Goal: Information Seeking & Learning: Learn about a topic

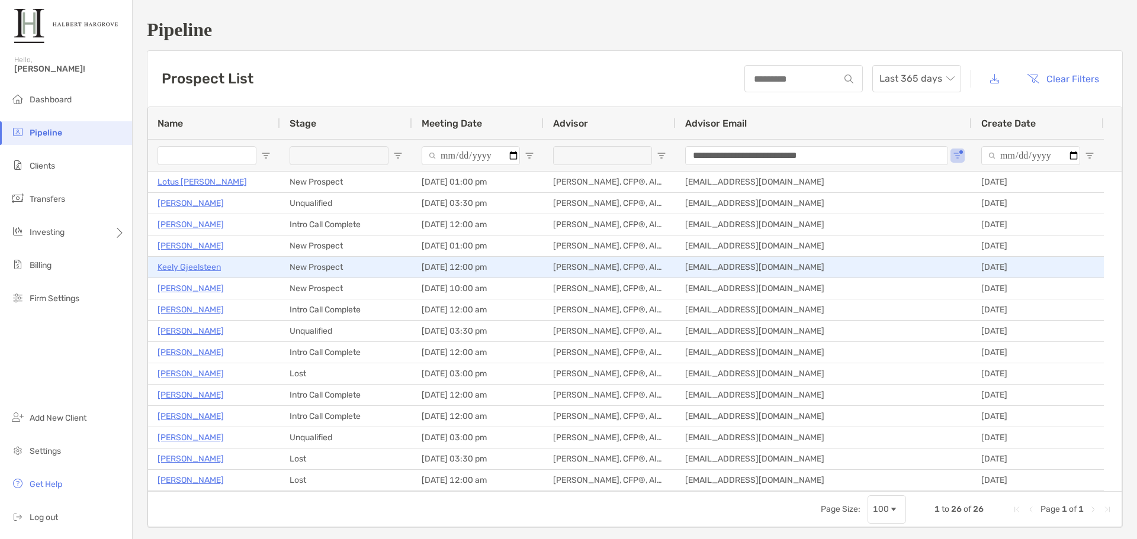
click at [192, 264] on p "Keely Gjeelsteen" at bounding box center [188, 267] width 63 height 15
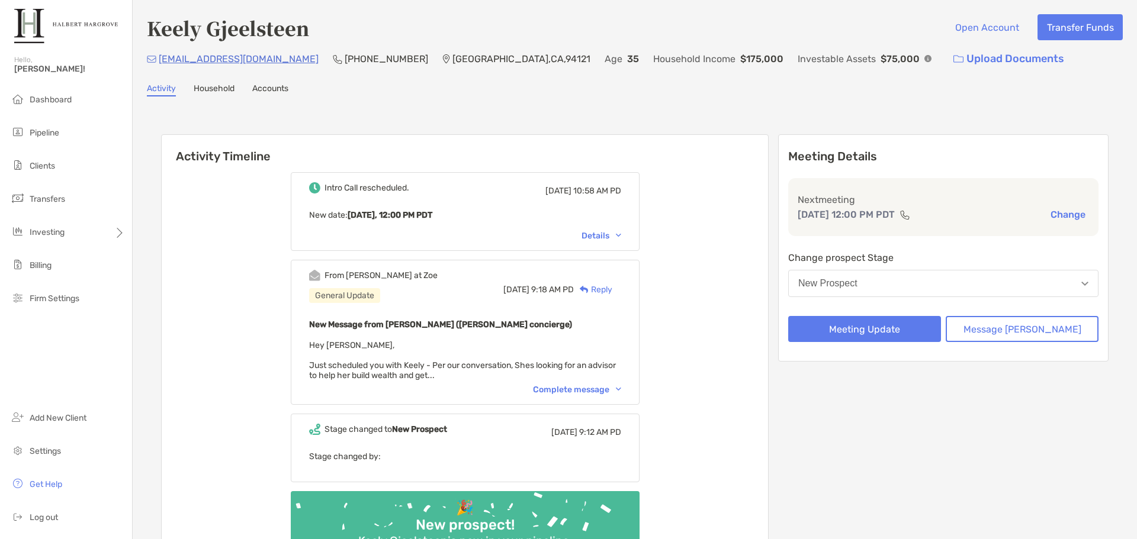
click at [578, 398] on div "From [PERSON_NAME] at [PERSON_NAME] General Update [DATE] 9:18 AM PD Reply New …" at bounding box center [465, 332] width 349 height 145
click at [619, 387] on div "Complete message" at bounding box center [577, 390] width 88 height 10
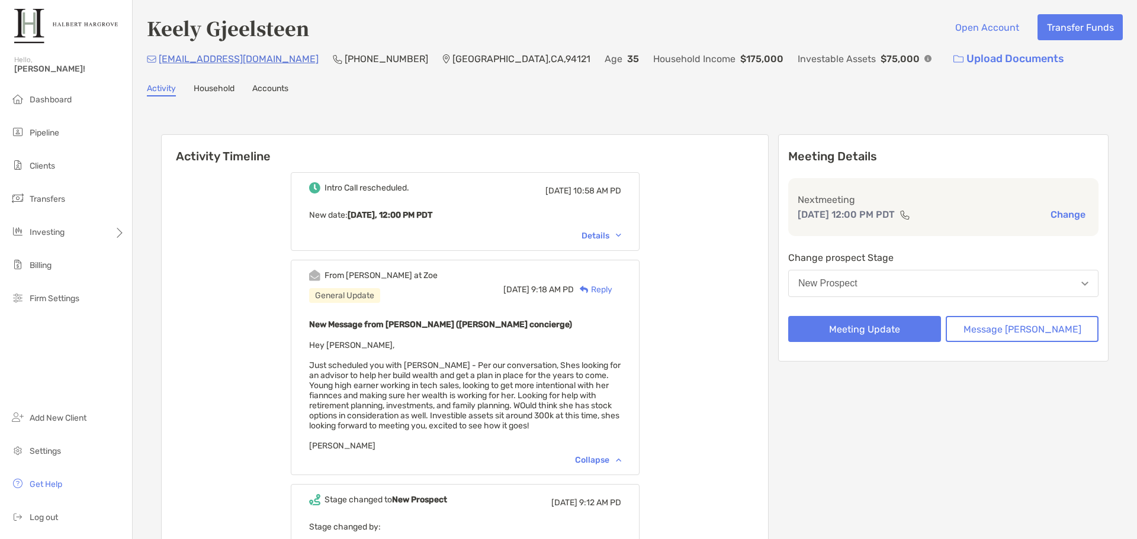
click at [724, 131] on div "Activity Timeline Intro Call rescheduled. [DATE] 10:58 AM PD New date : [DATE],…" at bounding box center [634, 392] width 947 height 538
drag, startPoint x: 689, startPoint y: 60, endPoint x: 579, endPoint y: 53, distance: 110.4
click at [582, 53] on div "[EMAIL_ADDRESS][DOMAIN_NAME] (831) 331-[GEOGRAPHIC_DATA] Age [DEMOGRAPHIC_DATA]…" at bounding box center [635, 58] width 976 height 25
click at [653, 53] on p "Household Income" at bounding box center [694, 59] width 82 height 15
click at [580, 22] on div "Keely Gjeelsteen Open Account Transfer Funds" at bounding box center [635, 27] width 976 height 27
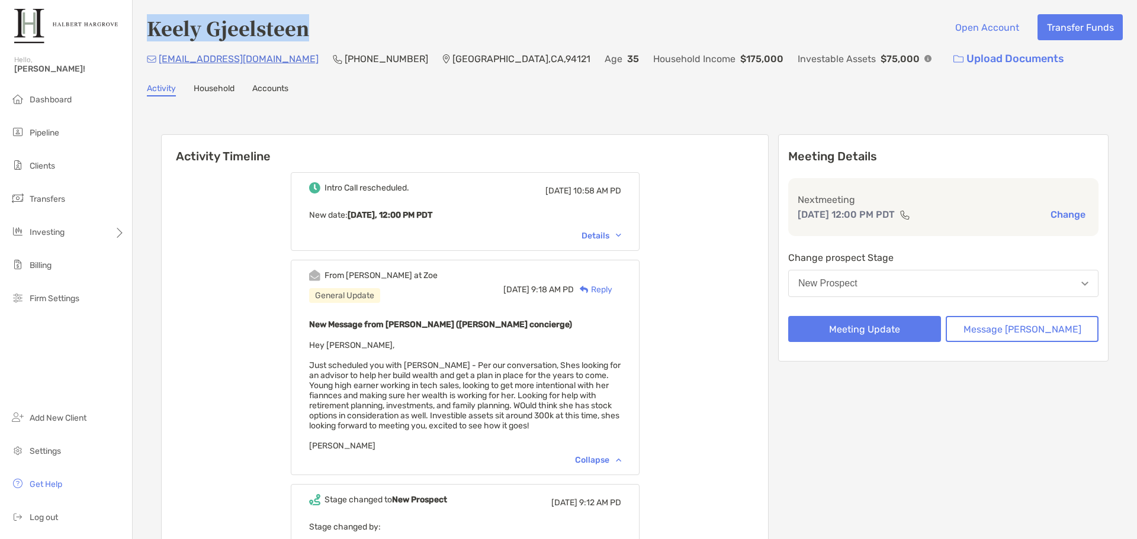
drag, startPoint x: 343, startPoint y: 31, endPoint x: 137, endPoint y: 29, distance: 206.0
click at [137, 29] on div "Keely Gjeelsteen Open Account Transfer Funds [EMAIL_ADDRESS][DOMAIN_NAME] (831)…" at bounding box center [635, 344] width 1004 height 689
click at [553, 111] on div "Activity Timeline Intro Call rescheduled. [DATE] 10:58 AM PD New date : [DATE],…" at bounding box center [635, 391] width 976 height 566
click at [538, 46] on div "[EMAIL_ADDRESS][DOMAIN_NAME] (831) 331-[GEOGRAPHIC_DATA] Age [DEMOGRAPHIC_DATA]…" at bounding box center [635, 58] width 976 height 25
click at [604, 67] on div "Age [DEMOGRAPHIC_DATA]" at bounding box center [621, 58] width 34 height 25
